Goal: Transaction & Acquisition: Purchase product/service

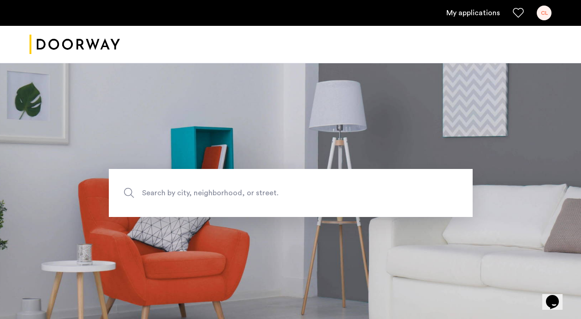
click at [482, 10] on link "My applications" at bounding box center [474, 12] width 54 height 11
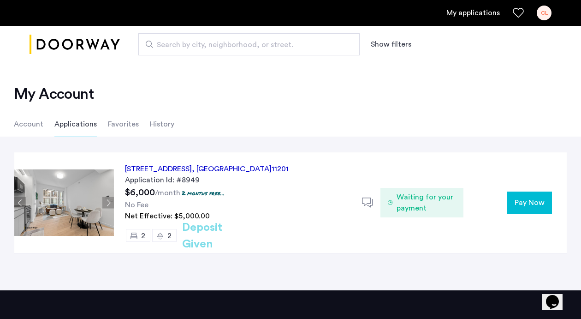
click at [525, 195] on button "Pay Now" at bounding box center [529, 202] width 45 height 22
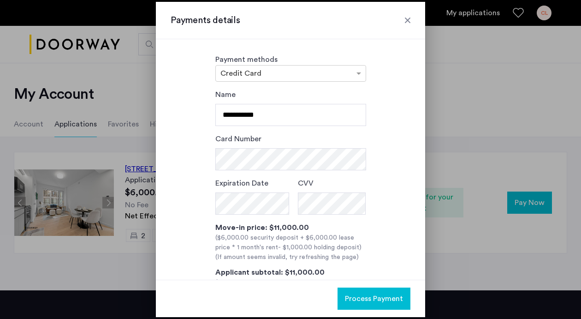
click at [203, 160] on div "**********" at bounding box center [291, 205] width 240 height 233
click at [295, 74] on input "text" at bounding box center [282, 74] width 122 height 6
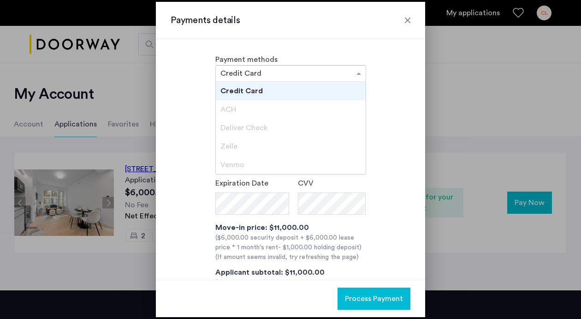
click at [272, 114] on div "ACH" at bounding box center [291, 109] width 150 height 18
click at [275, 91] on div "Credit Card" at bounding box center [291, 91] width 150 height 18
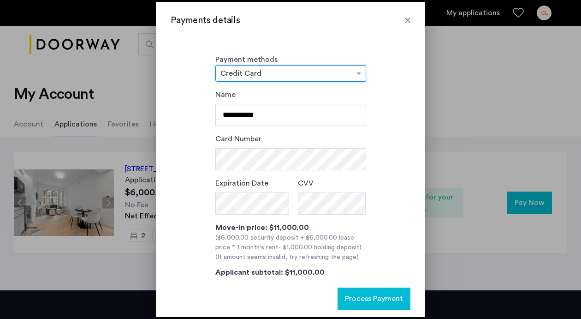
click at [295, 68] on div at bounding box center [291, 73] width 150 height 11
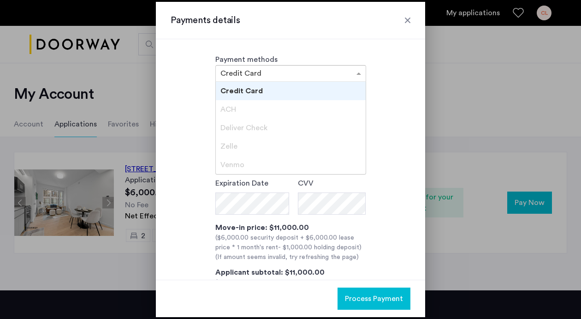
click at [282, 94] on div "Credit Card" at bounding box center [291, 91] width 150 height 18
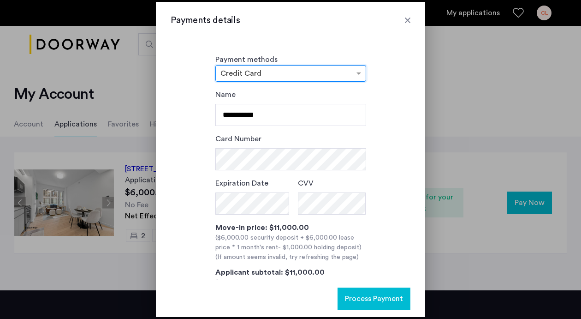
click at [335, 71] on input "text" at bounding box center [282, 74] width 122 height 6
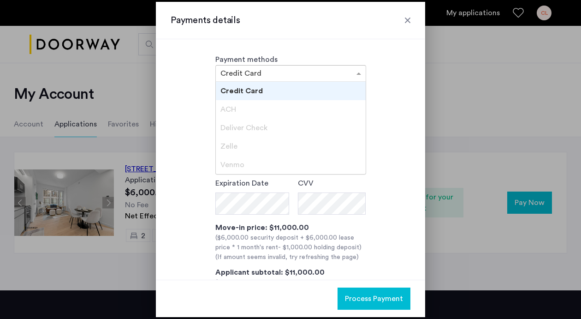
click at [392, 92] on div "**********" at bounding box center [291, 205] width 240 height 233
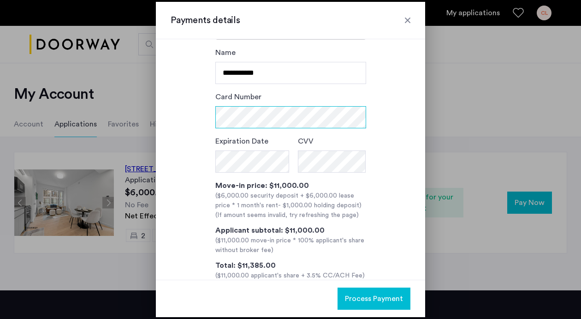
scroll to position [62, 0]
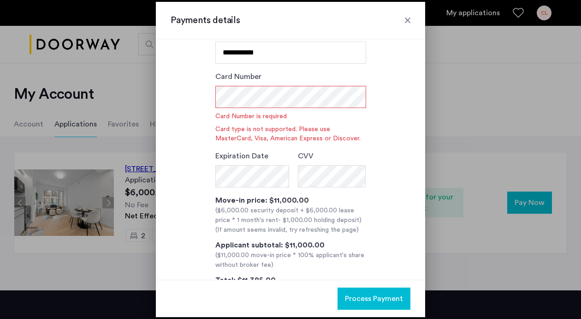
click at [445, 142] on div at bounding box center [290, 159] width 581 height 319
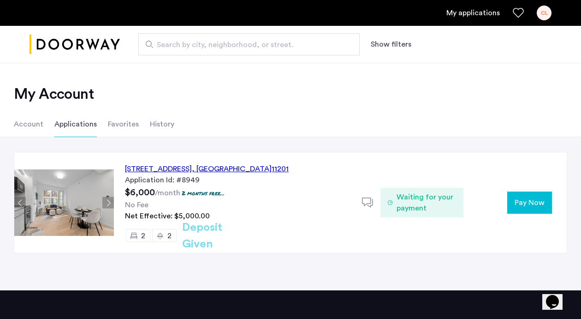
click at [526, 201] on span "Pay Now" at bounding box center [530, 202] width 30 height 11
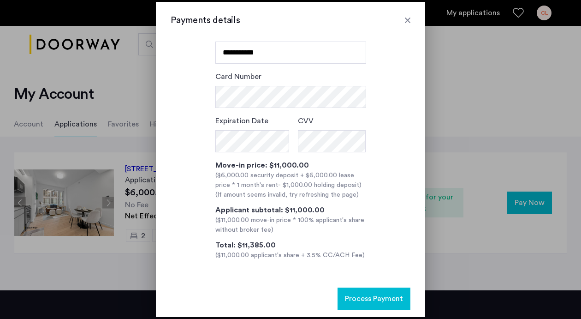
scroll to position [0, 0]
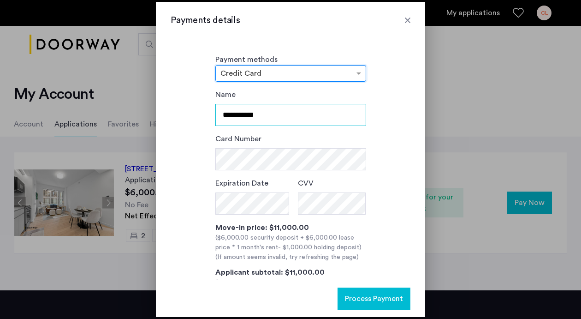
click at [233, 115] on input "**********" at bounding box center [290, 115] width 151 height 22
type input "*********"
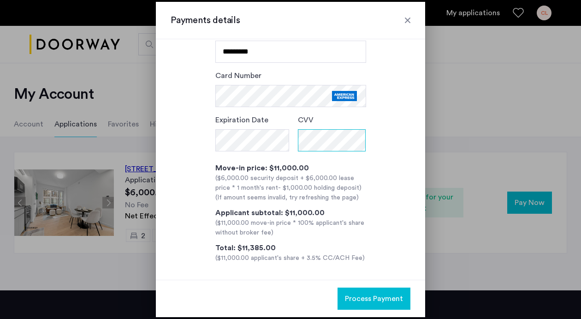
scroll to position [66, 0]
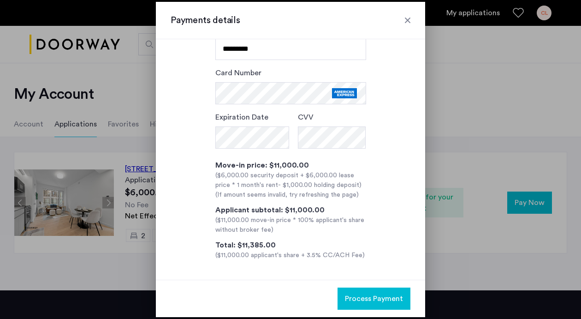
click at [388, 299] on span "Process Payment" at bounding box center [374, 298] width 58 height 11
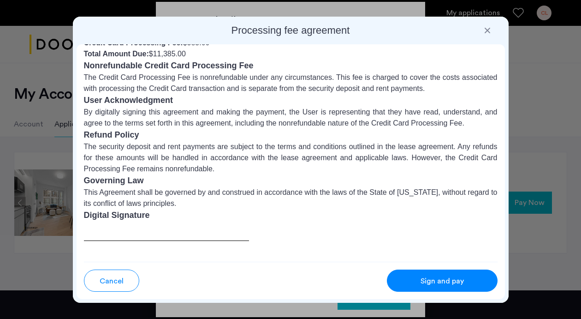
scroll to position [107, 0]
click at [458, 277] on span "Sign and pay" at bounding box center [442, 280] width 43 height 11
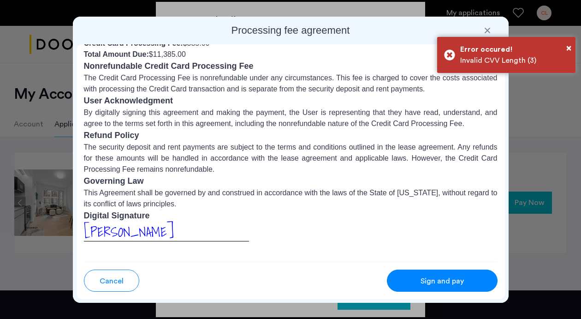
scroll to position [0, 0]
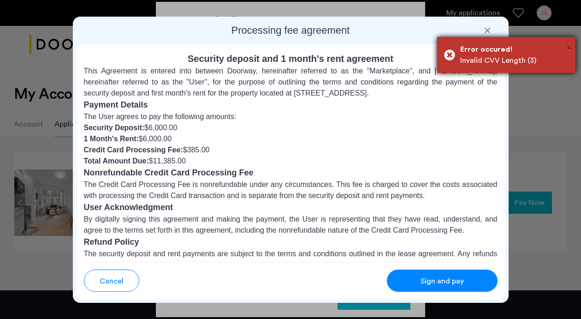
click at [569, 50] on span "×" at bounding box center [569, 47] width 5 height 9
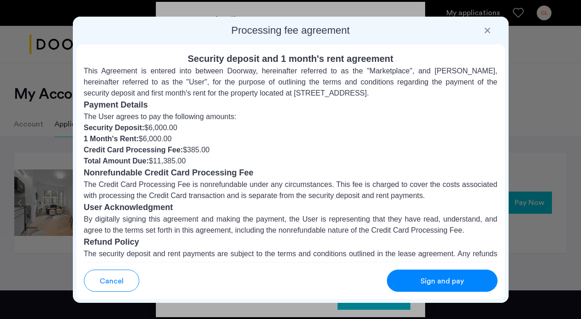
click at [489, 33] on div at bounding box center [487, 30] width 9 height 9
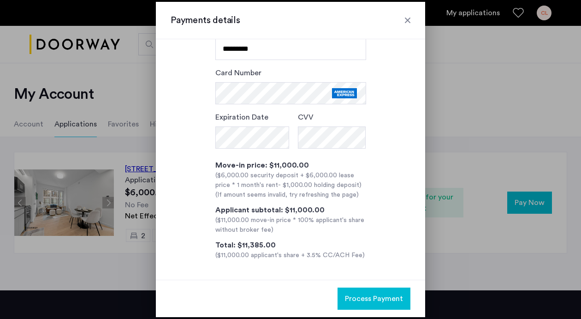
click at [374, 292] on button "Process Payment" at bounding box center [374, 298] width 73 height 22
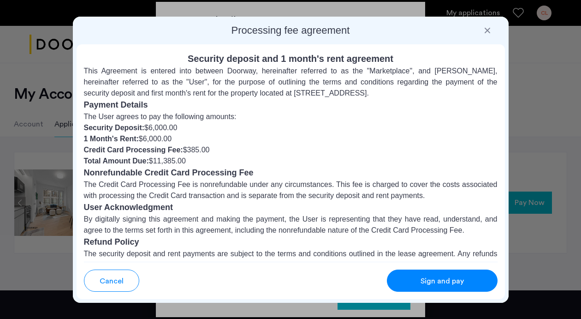
click at [428, 286] on span "Sign and pay" at bounding box center [442, 280] width 43 height 11
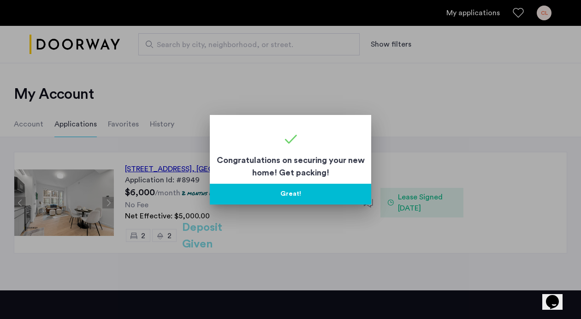
click at [323, 190] on button "Great!" at bounding box center [290, 194] width 161 height 21
